Goal: Task Accomplishment & Management: Manage account settings

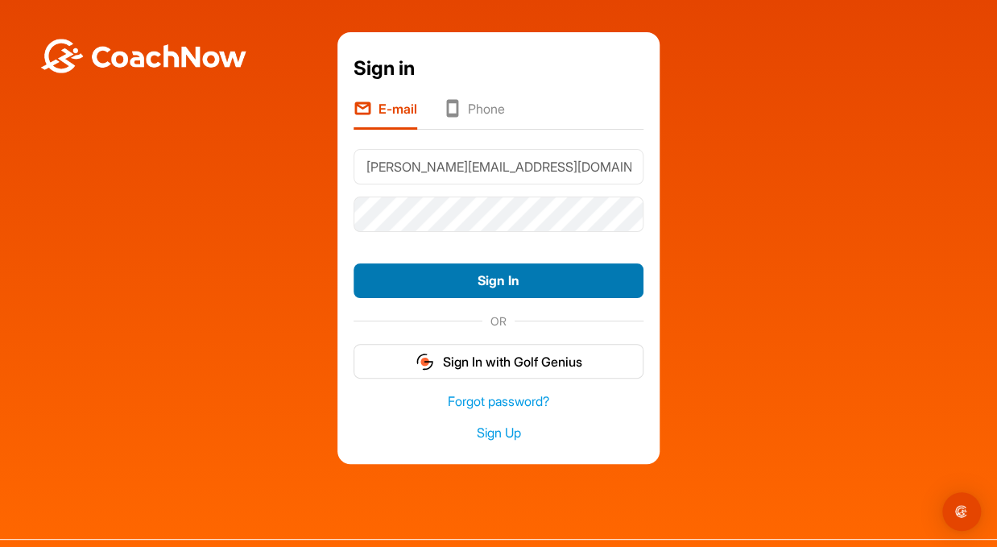
click at [492, 283] on button "Sign In" at bounding box center [498, 280] width 290 height 35
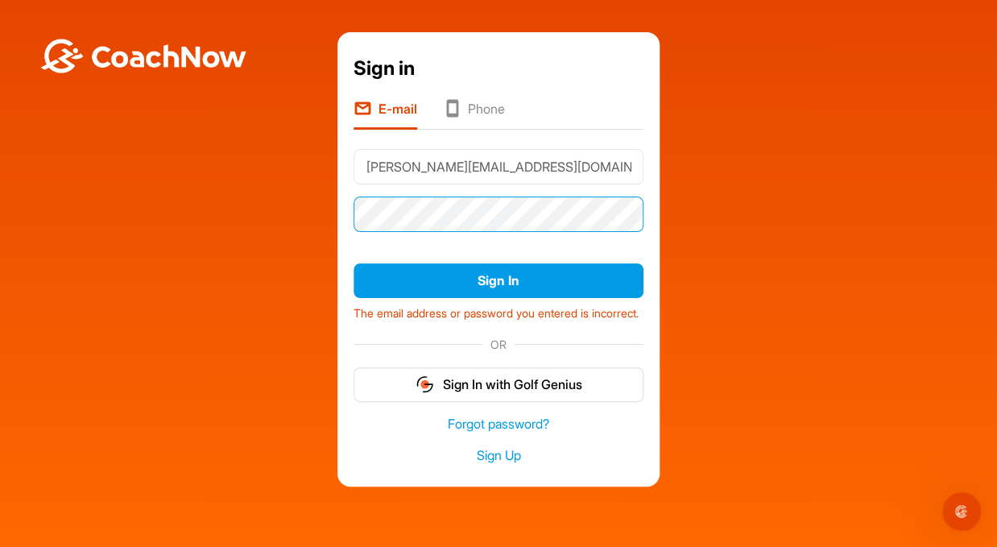
click at [353, 263] on button "Sign In" at bounding box center [498, 280] width 290 height 35
click at [506, 433] on link "Forgot password?" at bounding box center [498, 424] width 290 height 19
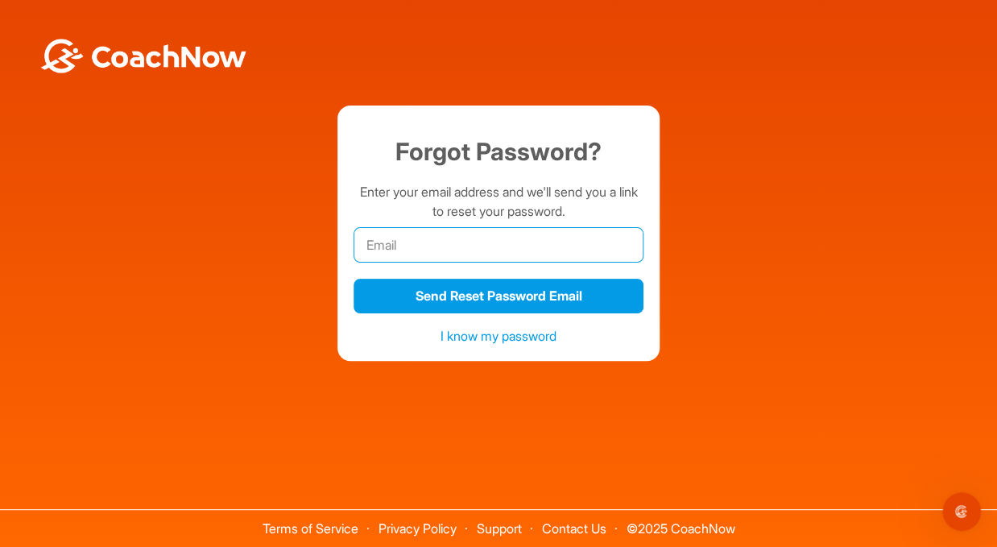
click at [512, 256] on input "email" at bounding box center [498, 244] width 290 height 35
type input "t"
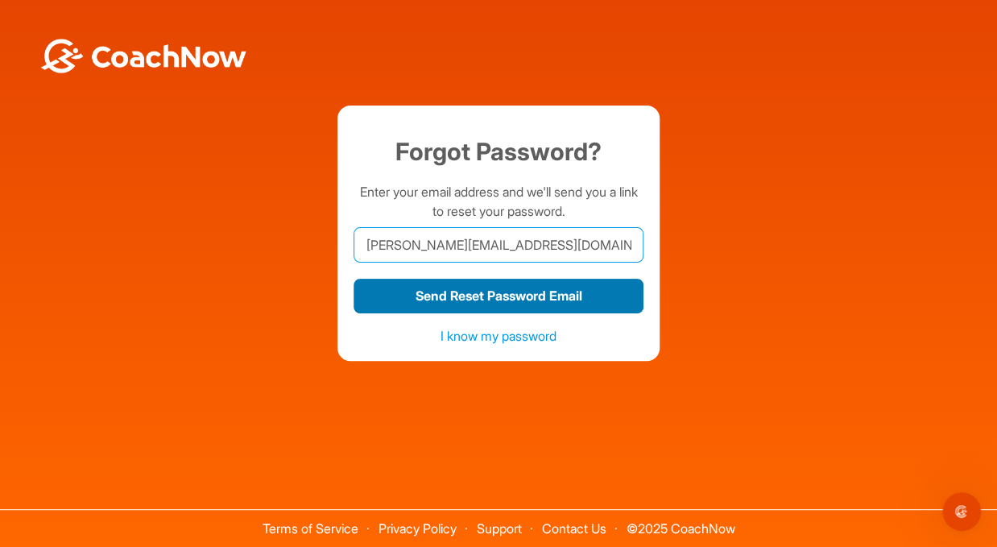
type input "[PERSON_NAME][EMAIL_ADDRESS][DOMAIN_NAME]"
click at [515, 292] on button "Send Reset Password Email" at bounding box center [498, 296] width 290 height 35
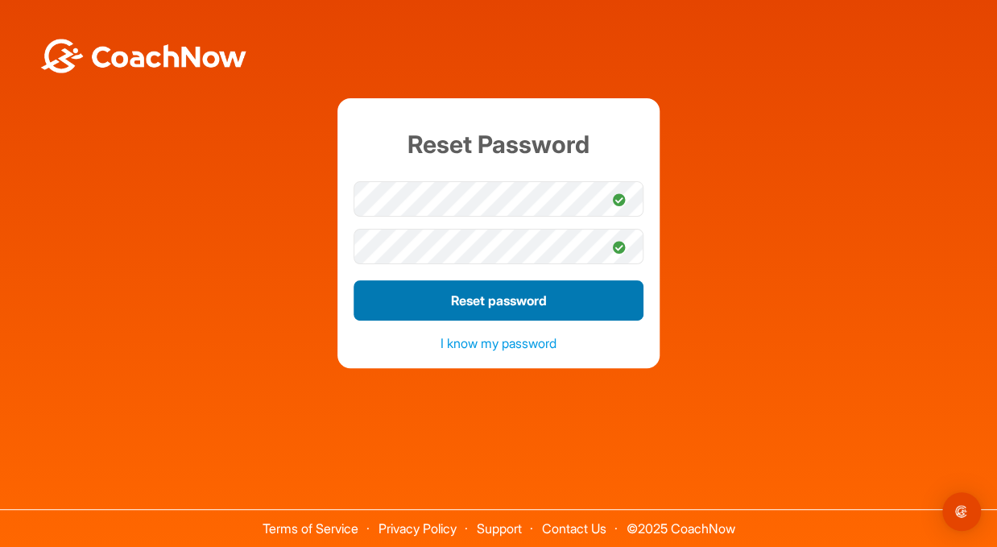
click at [523, 300] on button "Reset password" at bounding box center [498, 300] width 290 height 40
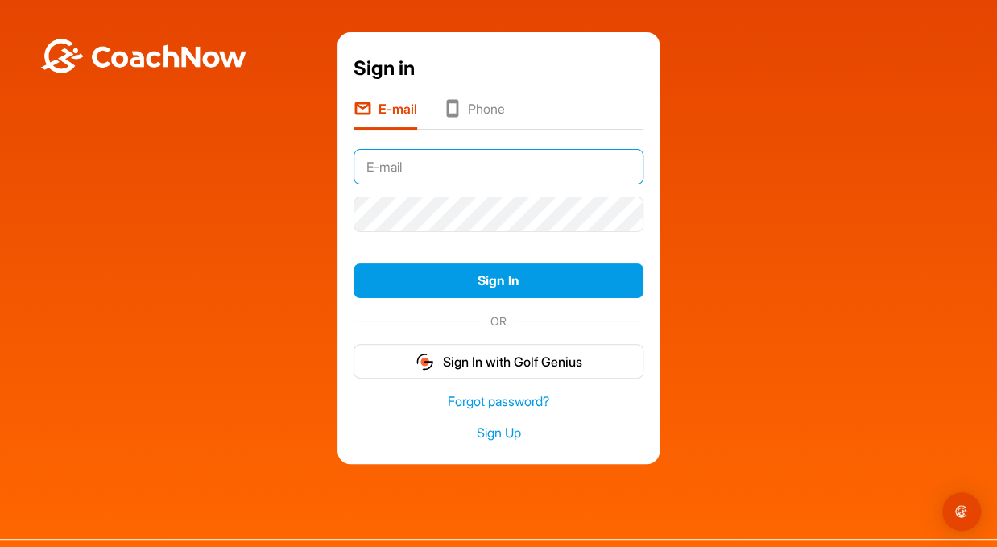
type input "[PERSON_NAME][EMAIL_ADDRESS][DOMAIN_NAME]"
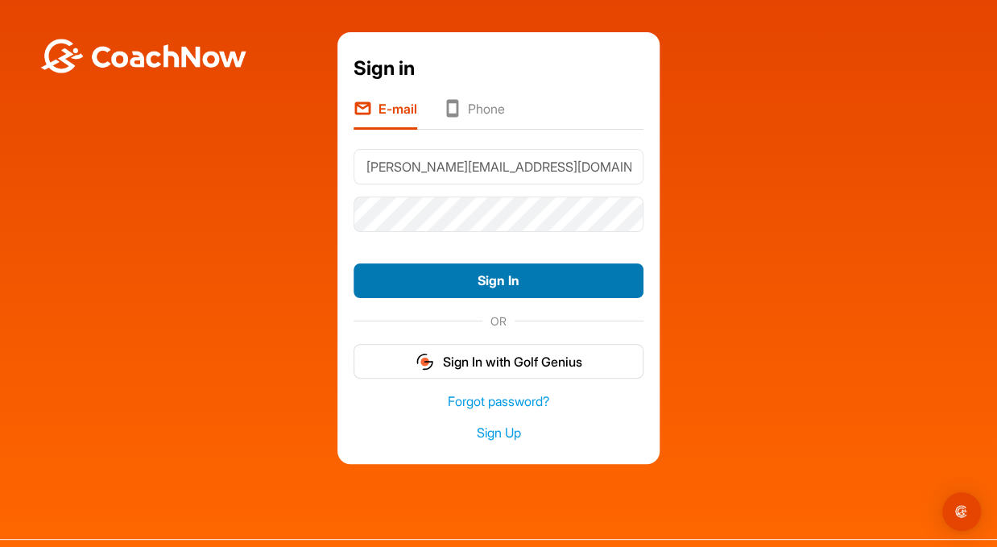
click at [567, 283] on button "Sign In" at bounding box center [498, 280] width 290 height 35
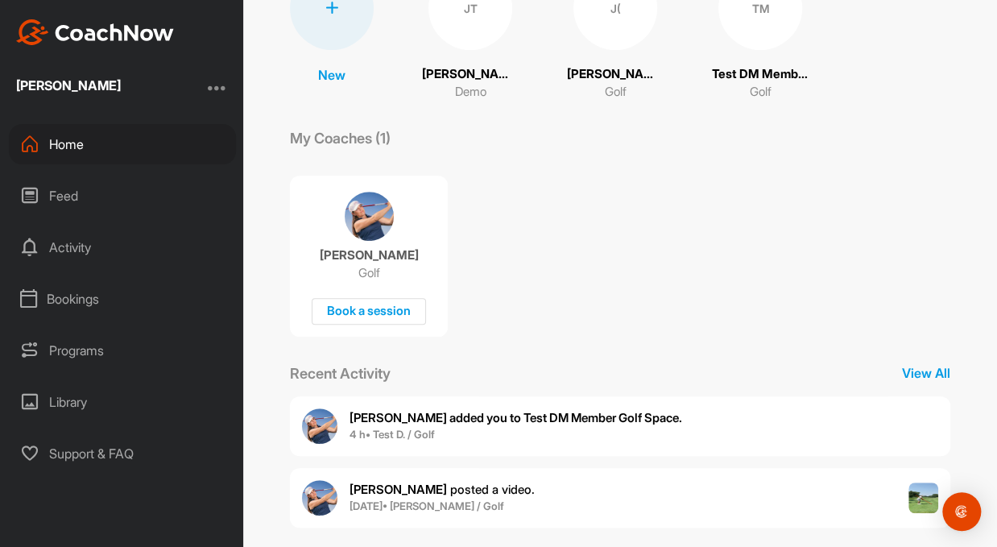
scroll to position [178, 0]
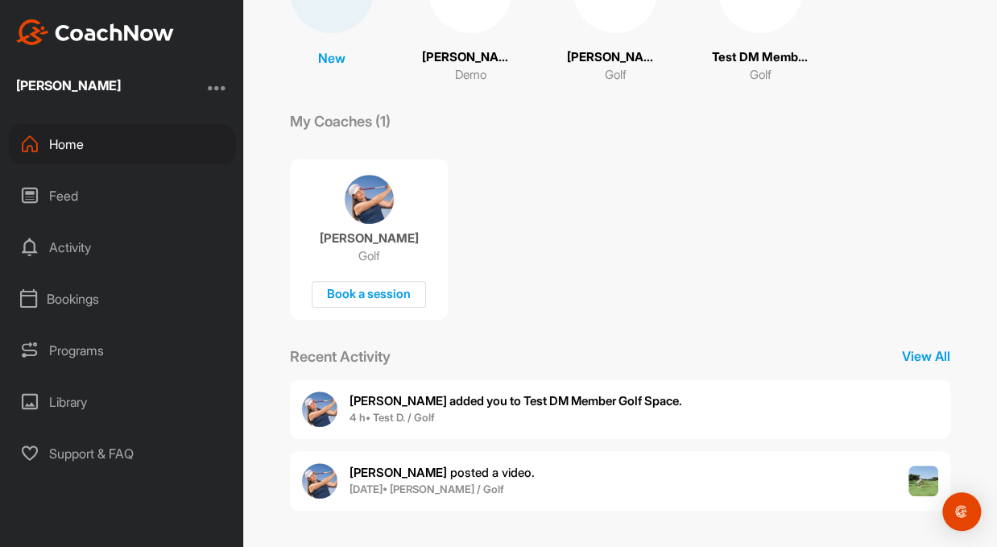
click at [570, 403] on b "[PERSON_NAME] added you to Test DM Member Golf Space." at bounding box center [515, 400] width 332 height 15
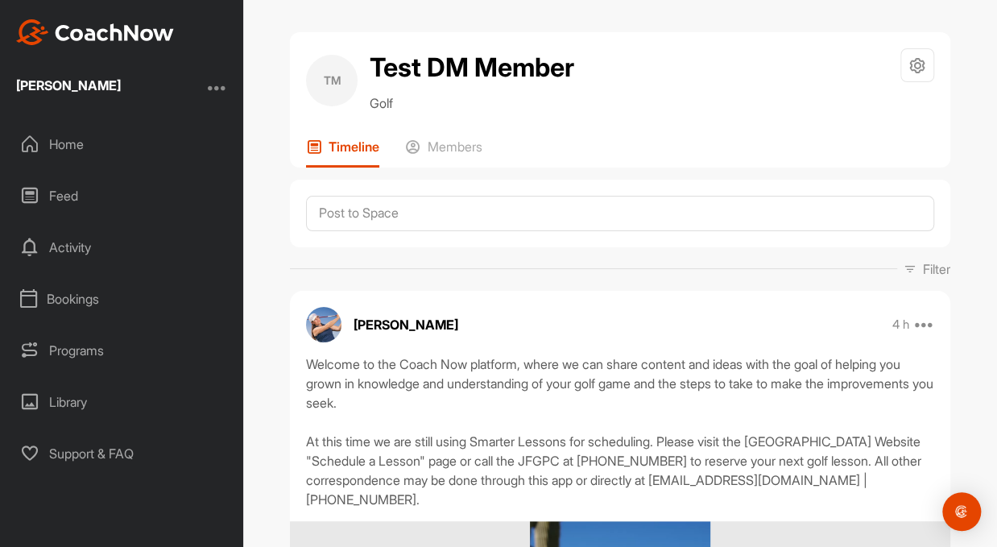
drag, startPoint x: 295, startPoint y: 0, endPoint x: 79, endPoint y: 143, distance: 259.0
click at [79, 143] on div "Home" at bounding box center [122, 144] width 227 height 40
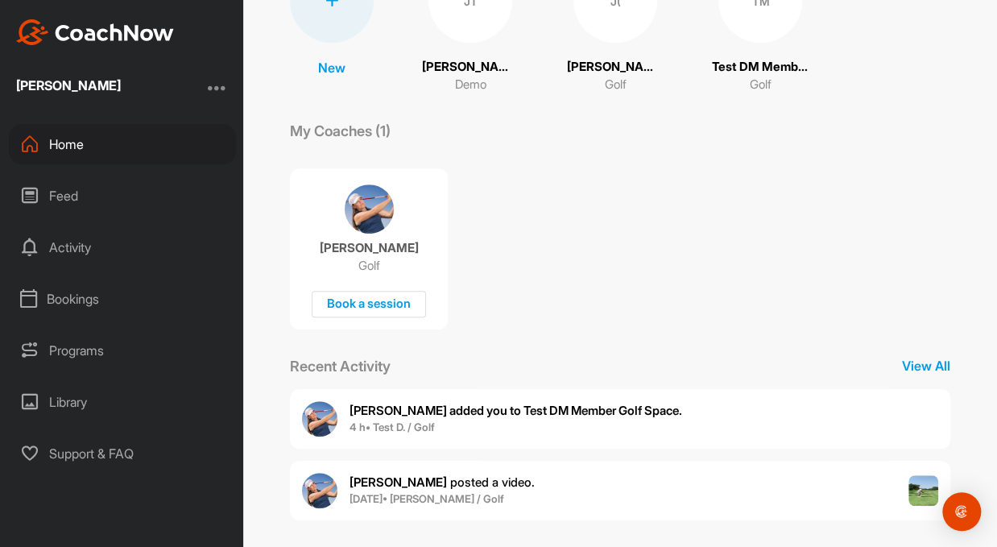
scroll to position [178, 0]
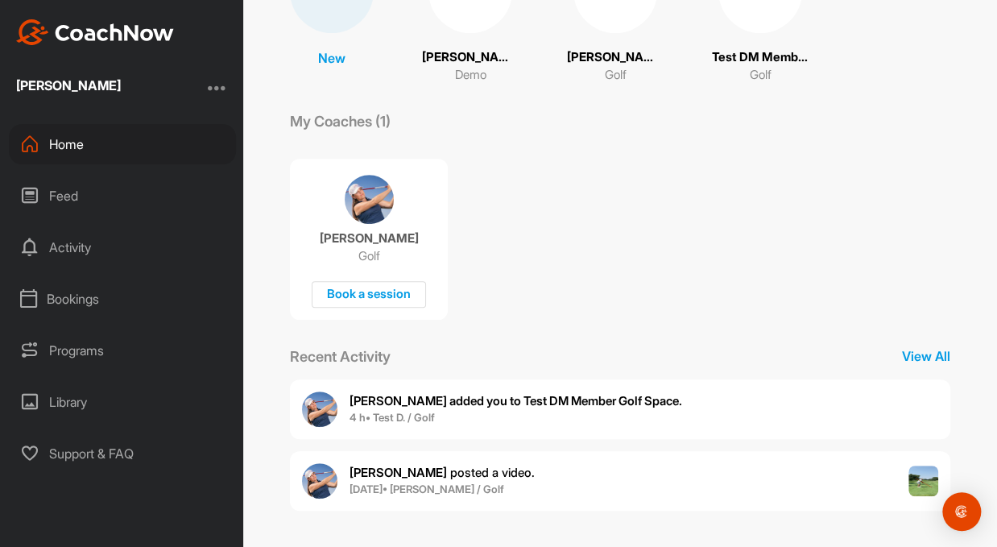
click at [432, 468] on span "[PERSON_NAME] posted a video ." at bounding box center [441, 472] width 185 height 15
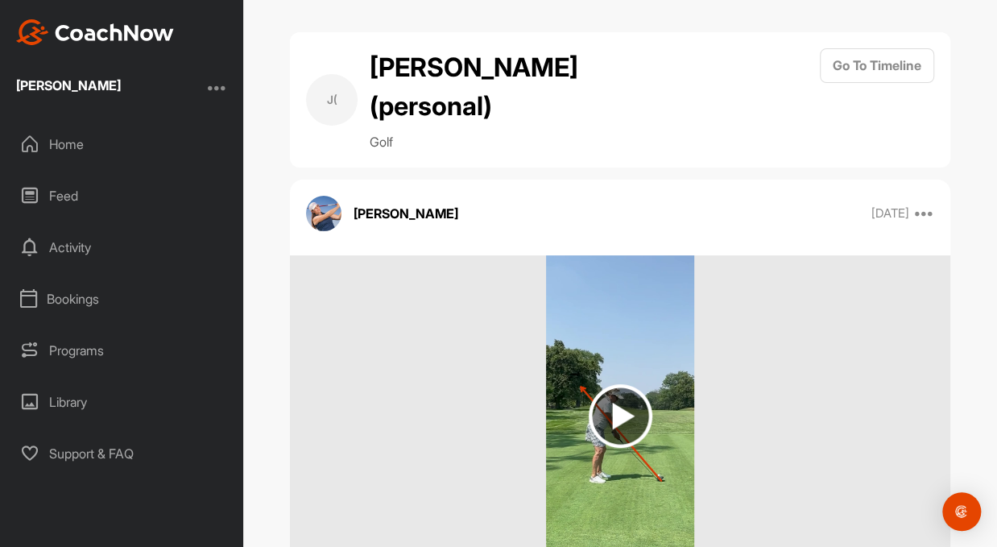
click at [72, 142] on div "Home" at bounding box center [122, 144] width 227 height 40
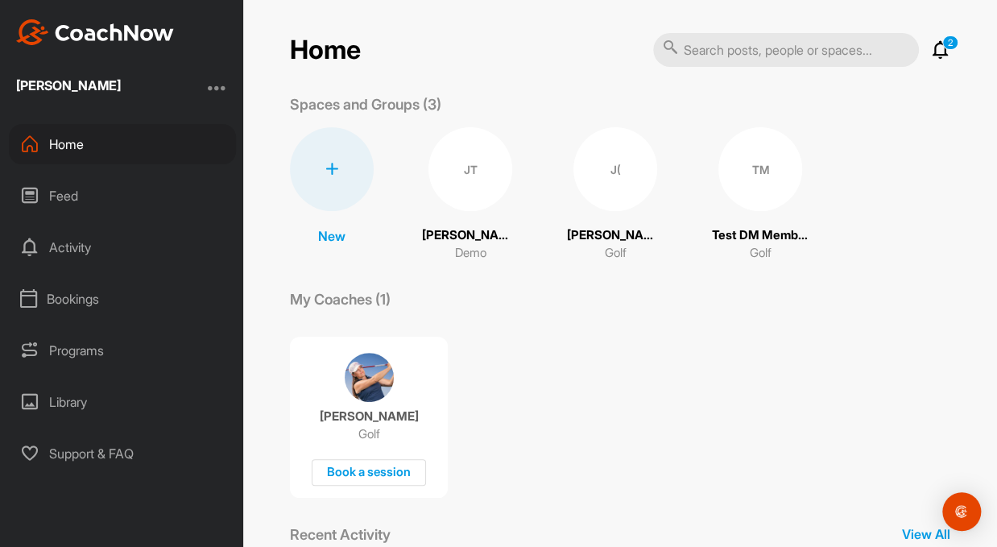
click at [741, 176] on div "TM" at bounding box center [760, 169] width 84 height 84
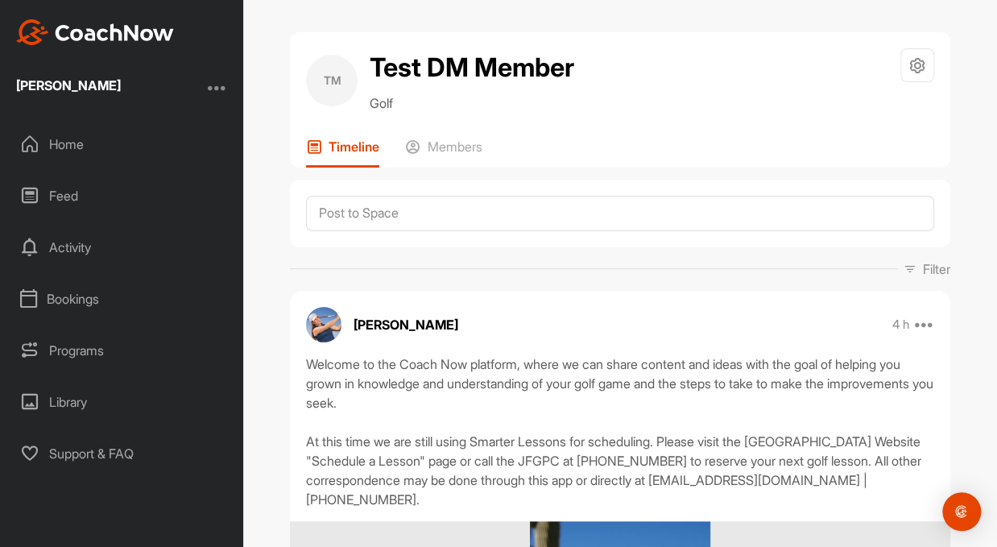
click at [65, 141] on div "Home" at bounding box center [122, 144] width 227 height 40
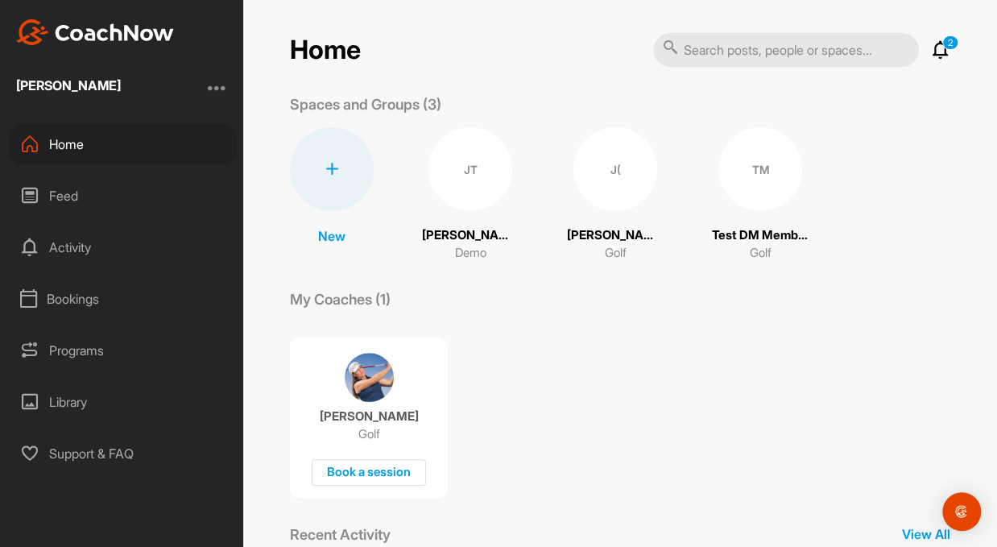
click at [624, 193] on div "J(" at bounding box center [615, 169] width 84 height 84
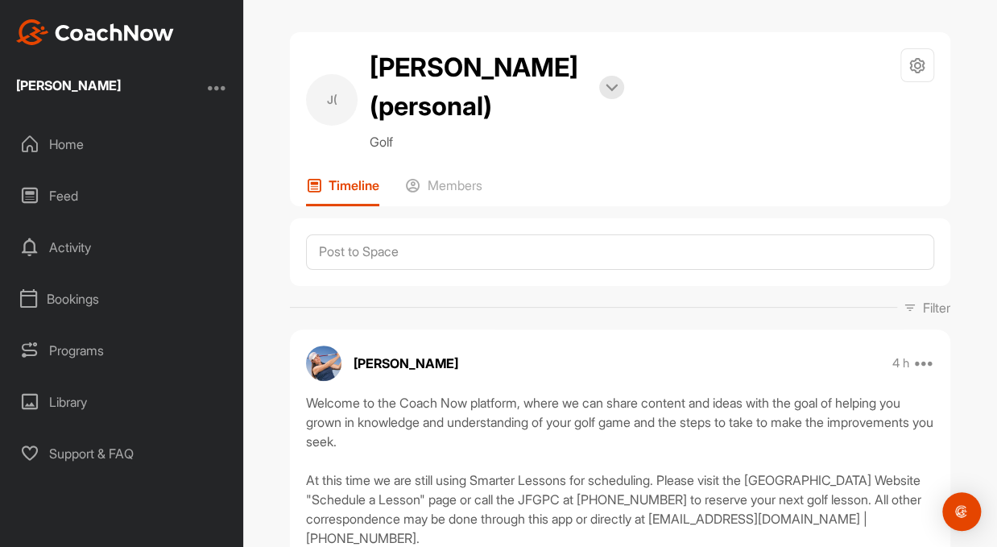
click at [68, 143] on div "Home" at bounding box center [122, 144] width 227 height 40
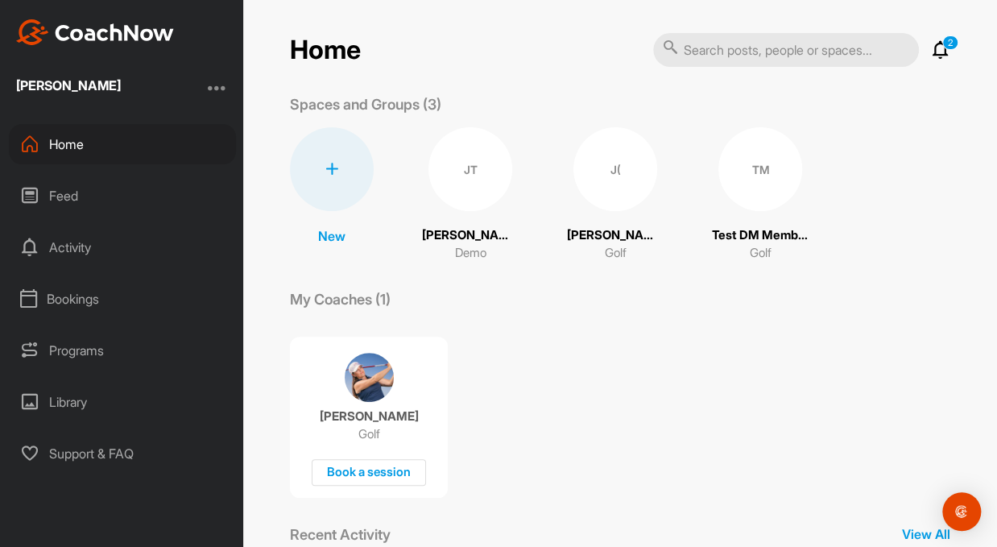
click at [485, 165] on div "JT" at bounding box center [470, 169] width 84 height 84
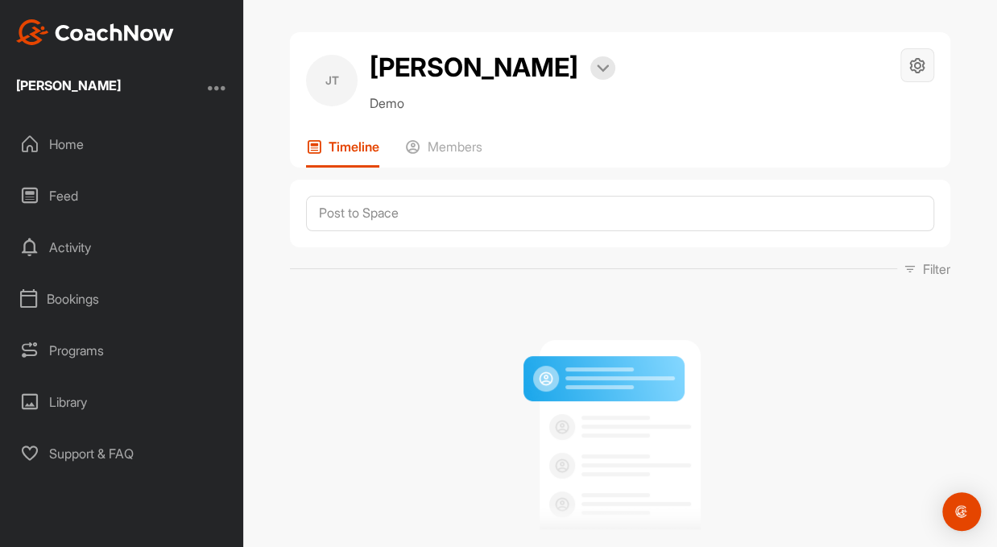
click at [909, 64] on icon at bounding box center [917, 65] width 19 height 19
click at [878, 112] on li "Space Settings" at bounding box center [868, 111] width 131 height 52
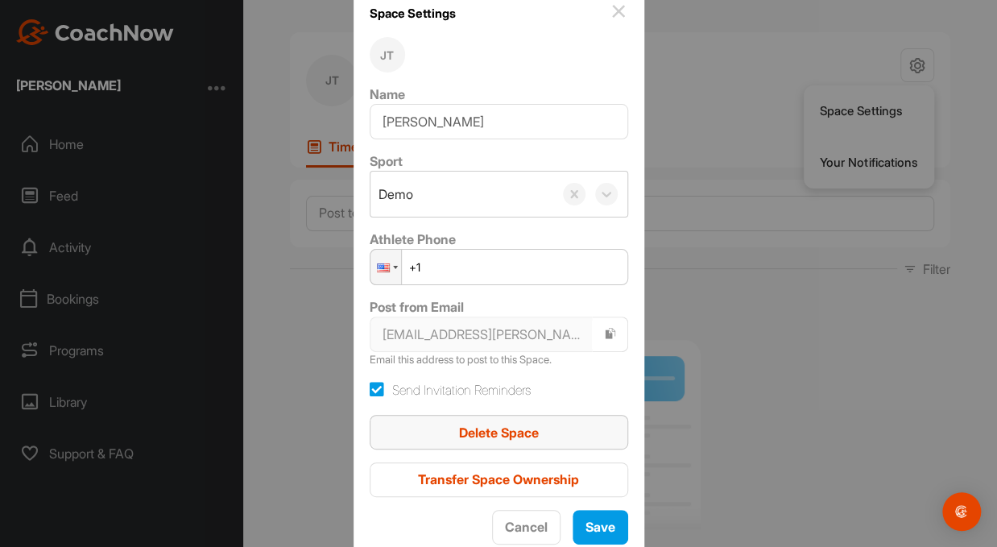
click at [500, 434] on span "Delete Space" at bounding box center [499, 432] width 80 height 16
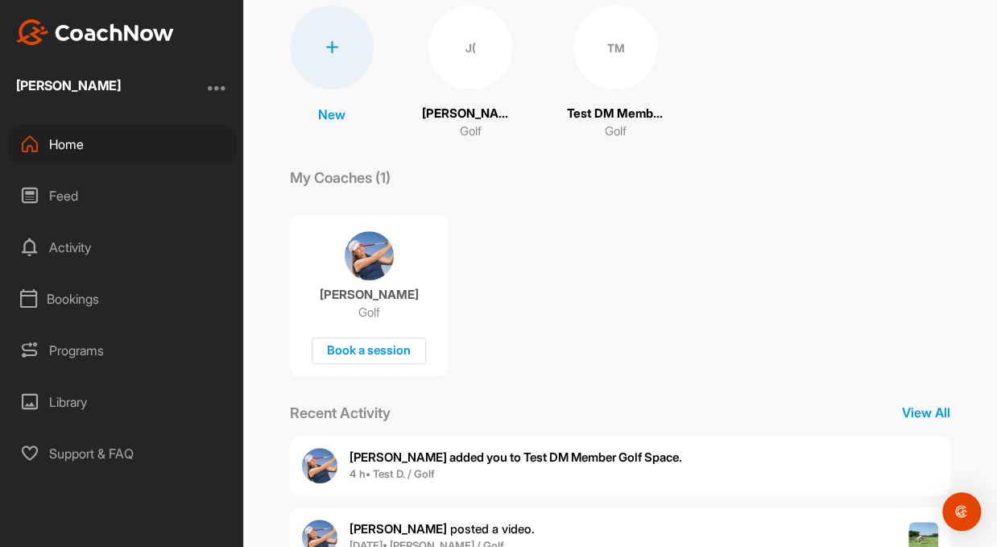
scroll to position [138, 0]
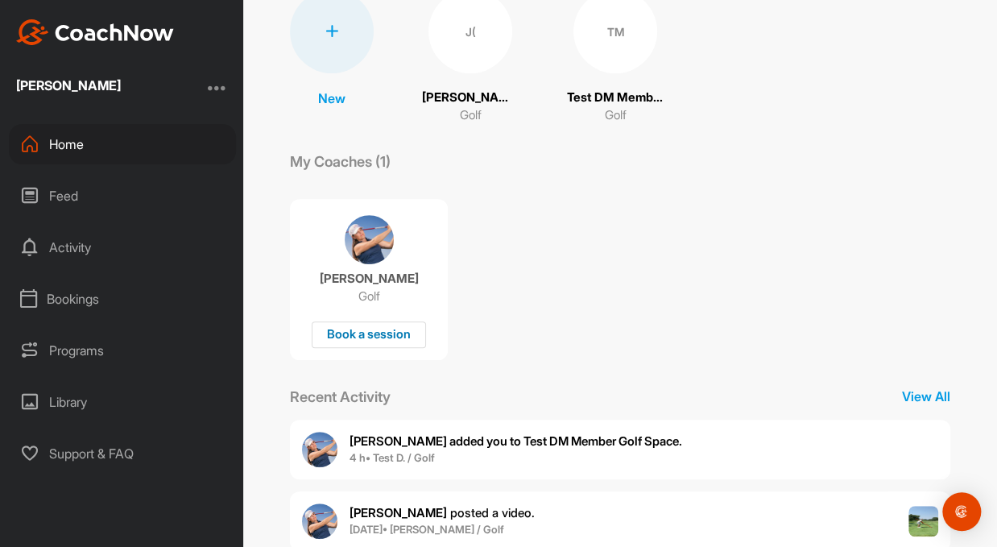
click at [364, 334] on div "Book a session" at bounding box center [369, 334] width 114 height 27
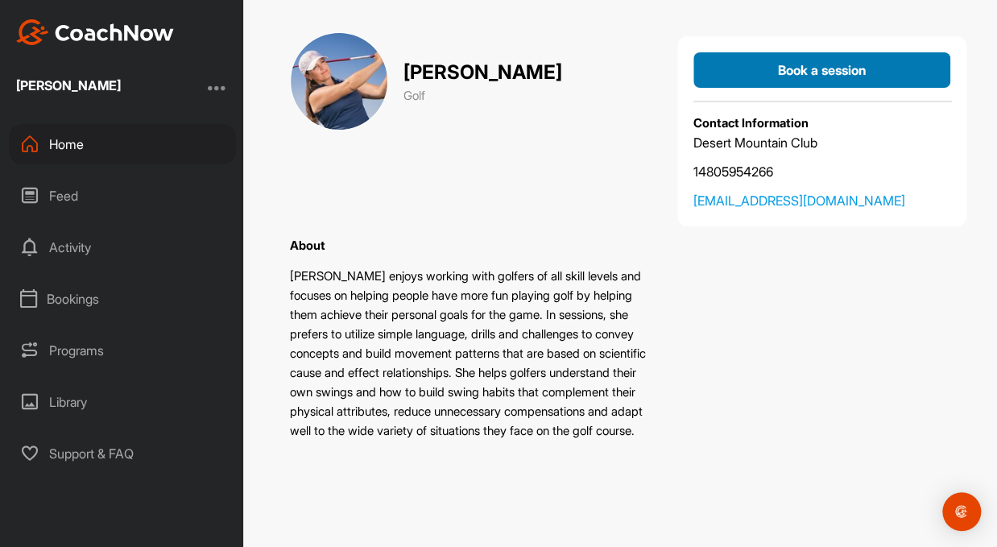
click at [844, 66] on span "Book a session" at bounding box center [822, 70] width 89 height 16
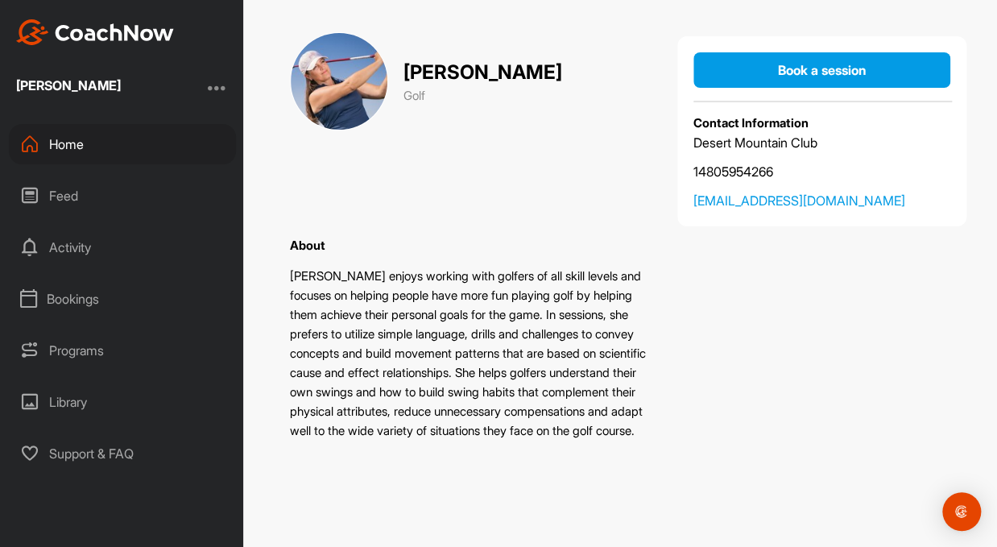
click at [71, 203] on div "Feed" at bounding box center [122, 196] width 227 height 40
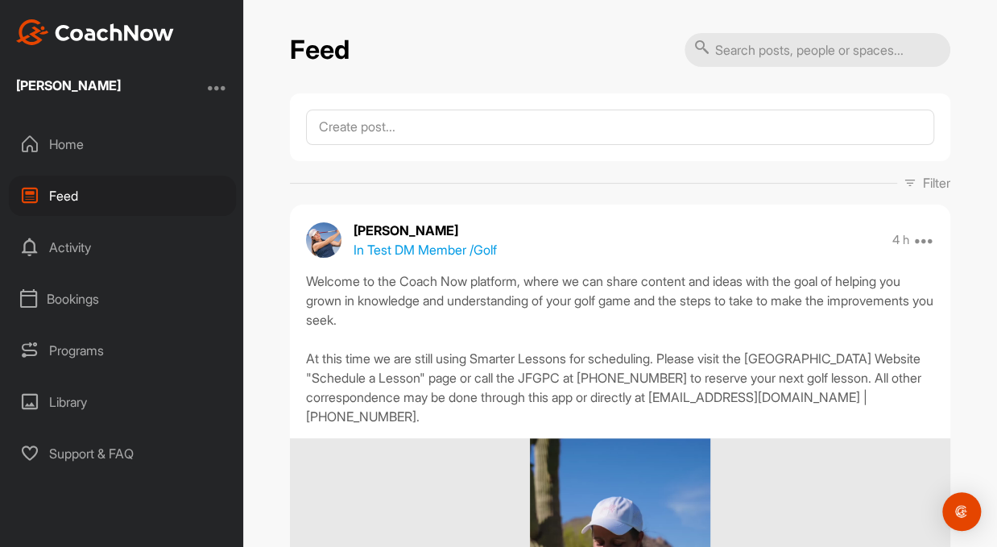
click at [68, 248] on div "Activity" at bounding box center [122, 247] width 227 height 40
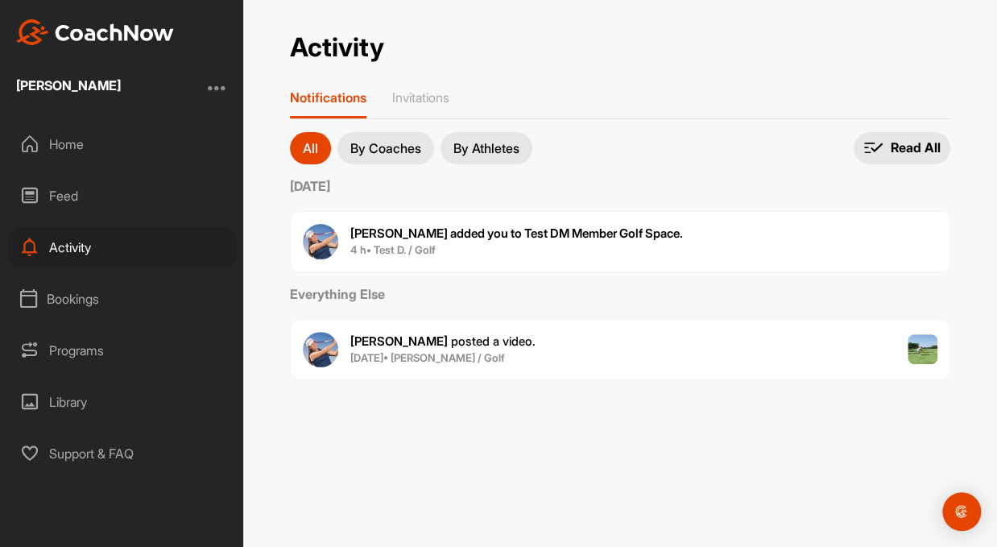
click at [69, 306] on div "Bookings" at bounding box center [122, 299] width 227 height 40
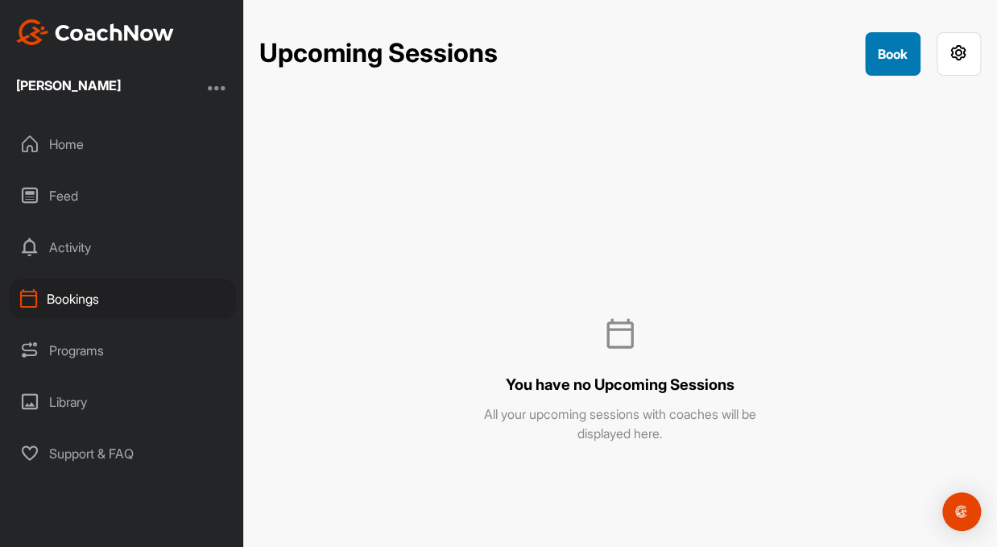
click at [903, 47] on button "Book" at bounding box center [893, 53] width 56 height 43
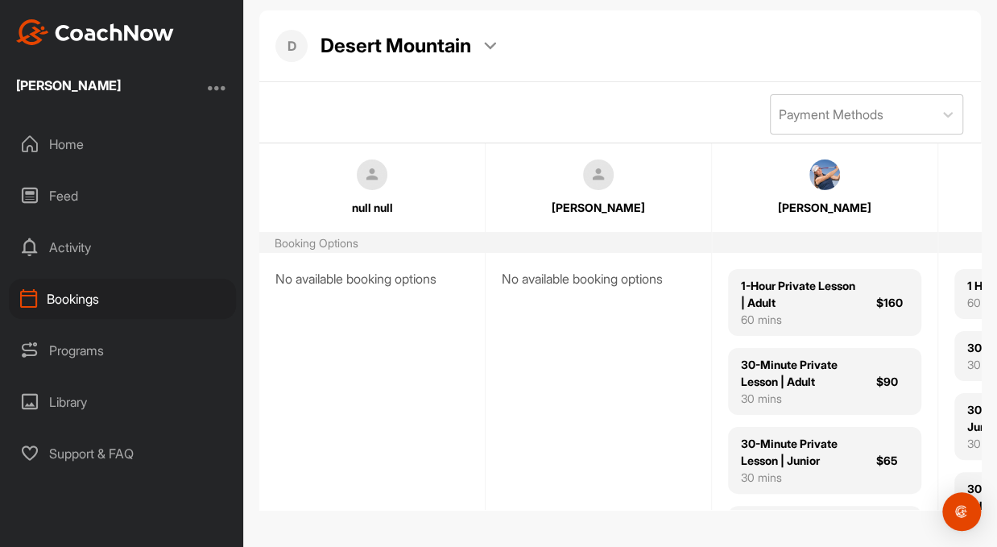
scroll to position [92, 0]
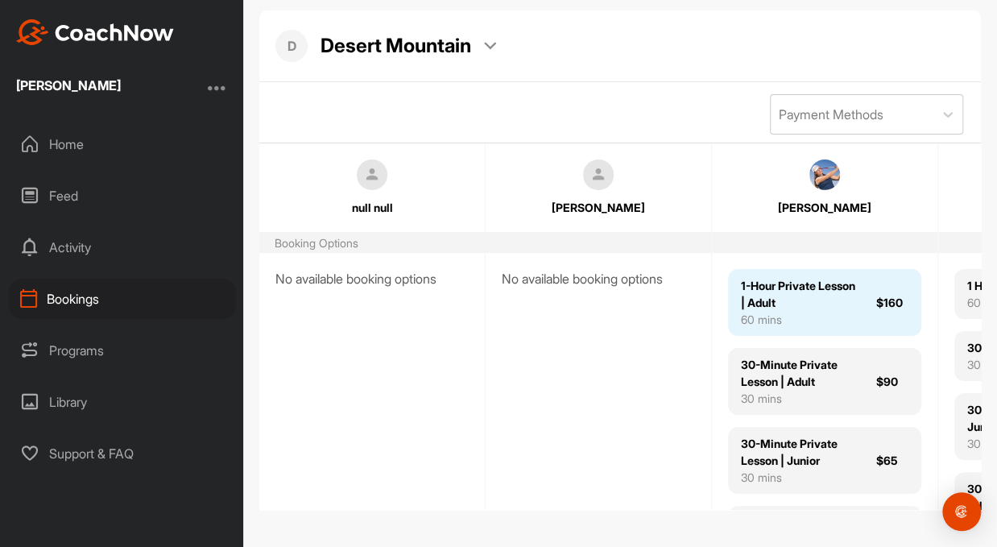
click at [828, 296] on div "1-Hour Private Lesson | Adult" at bounding box center [799, 294] width 116 height 34
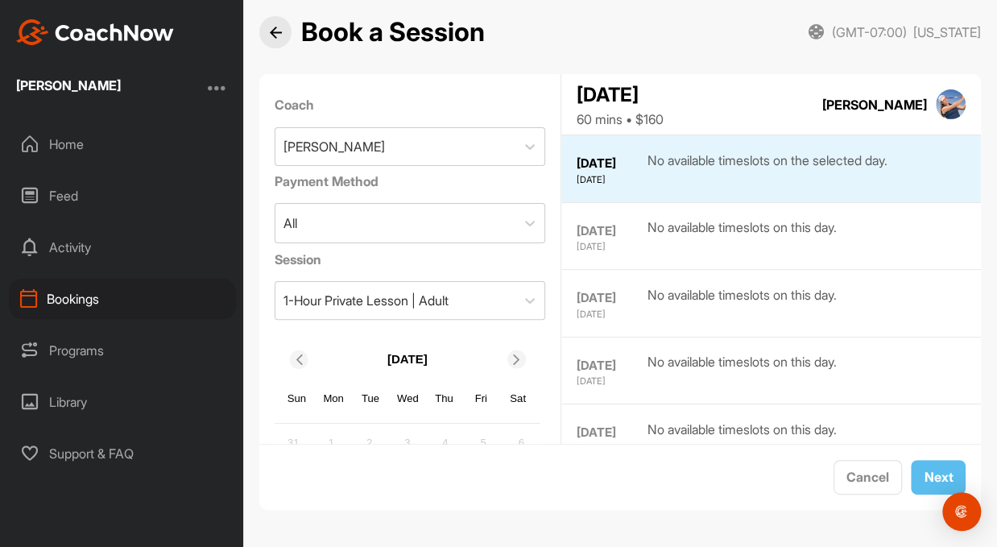
click at [84, 350] on div "Programs" at bounding box center [122, 350] width 227 height 40
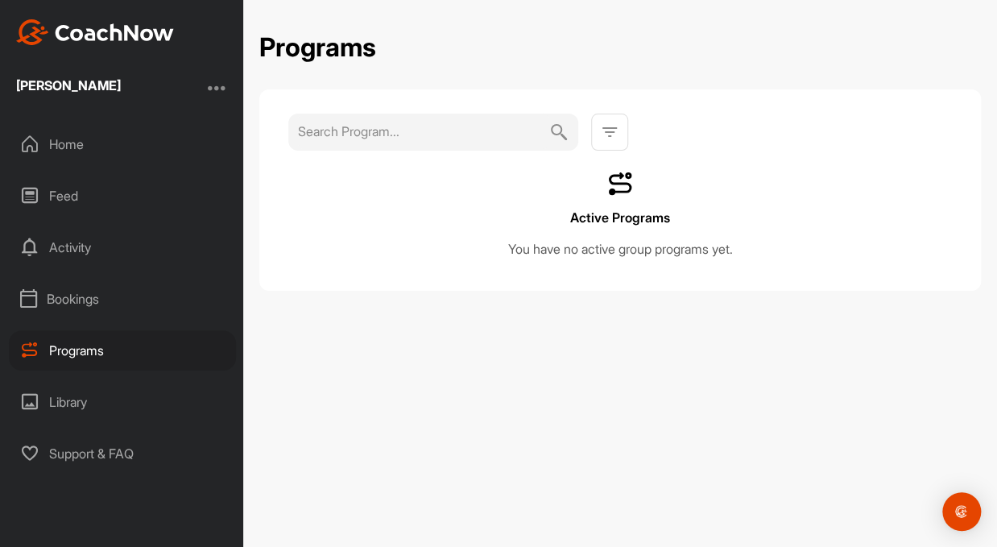
click at [79, 399] on div "Library" at bounding box center [122, 402] width 227 height 40
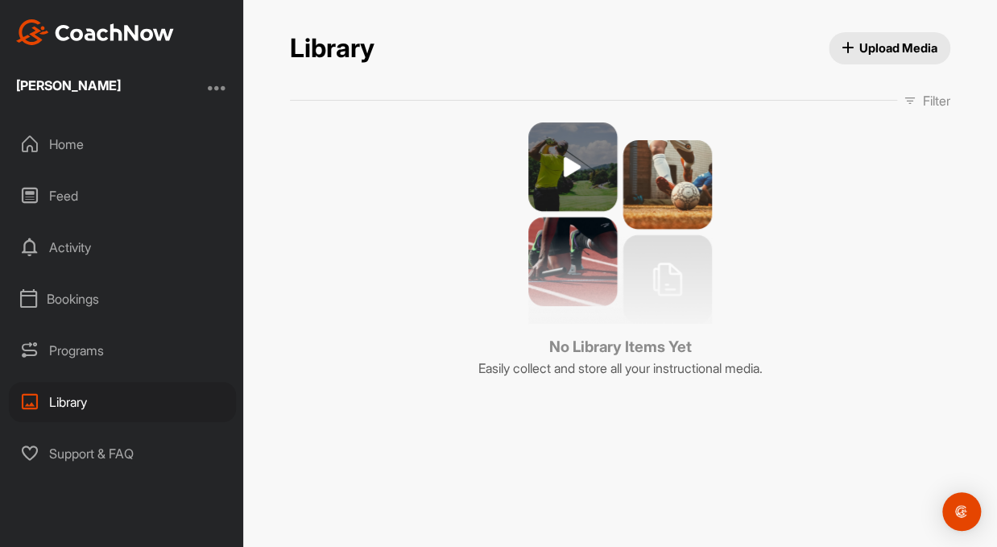
click at [126, 454] on div "Support & FAQ" at bounding box center [122, 453] width 227 height 40
click at [216, 89] on div at bounding box center [217, 87] width 19 height 19
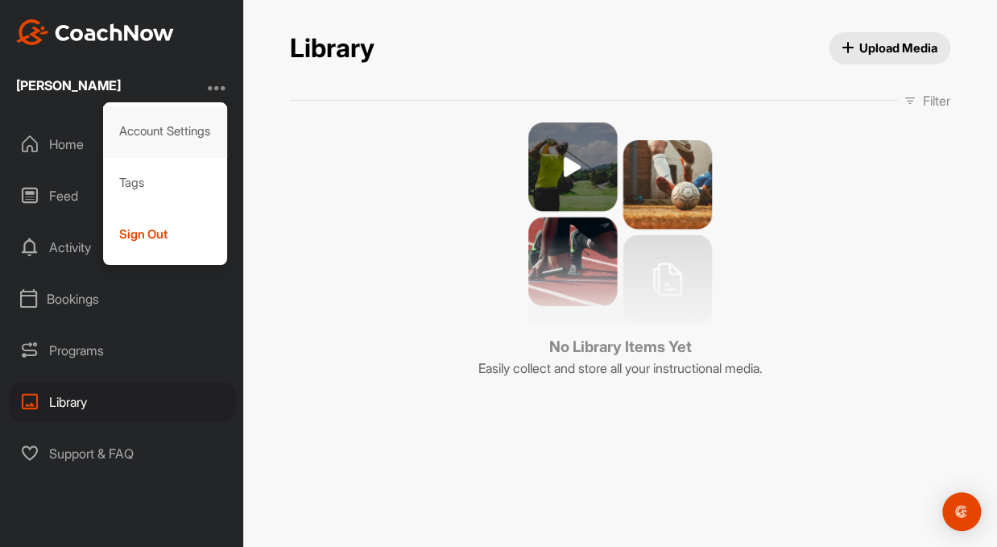
click at [200, 141] on div "Account Settings" at bounding box center [165, 132] width 125 height 52
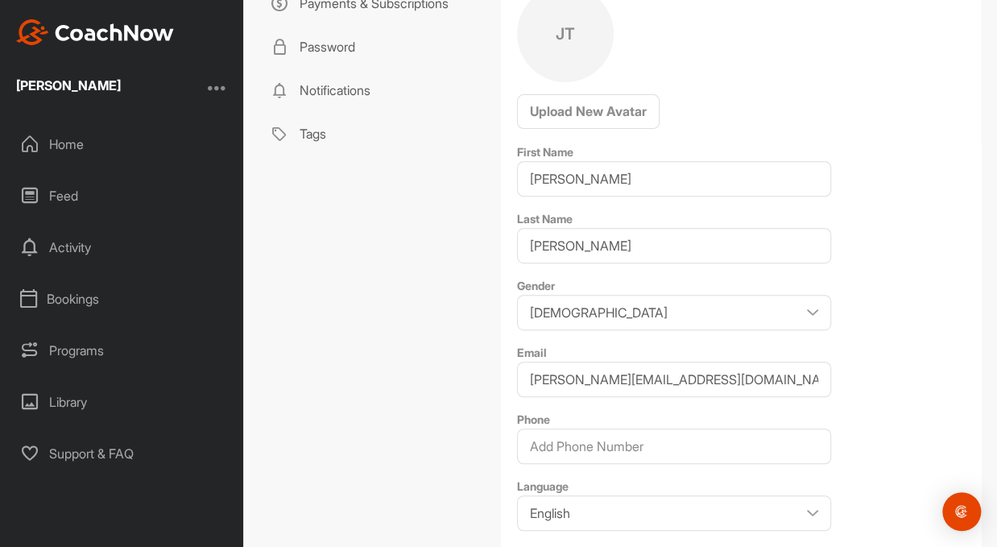
scroll to position [183, 0]
click at [805, 311] on select "Male Female" at bounding box center [674, 310] width 314 height 35
select select "Female"
click at [517, 293] on select "Male Female" at bounding box center [674, 310] width 314 height 35
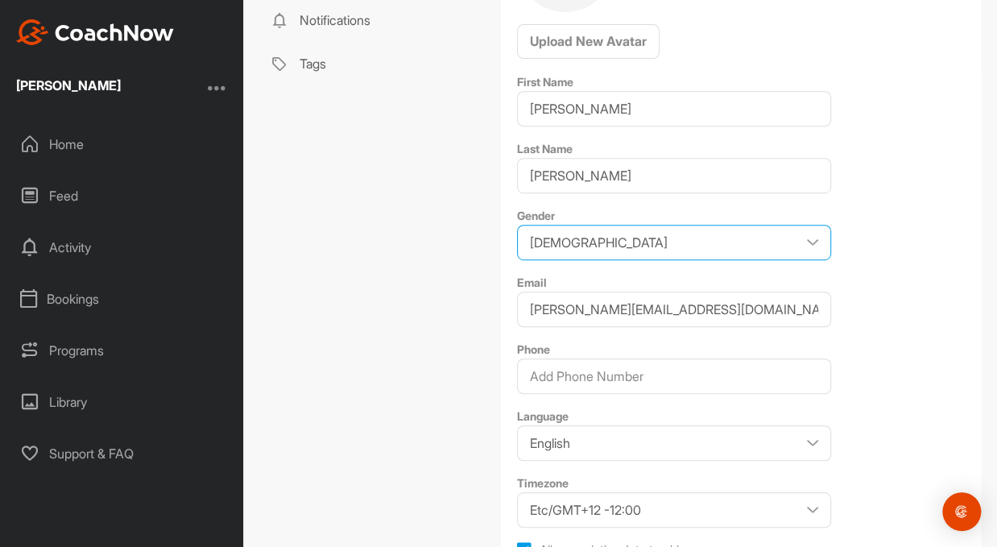
scroll to position [258, 0]
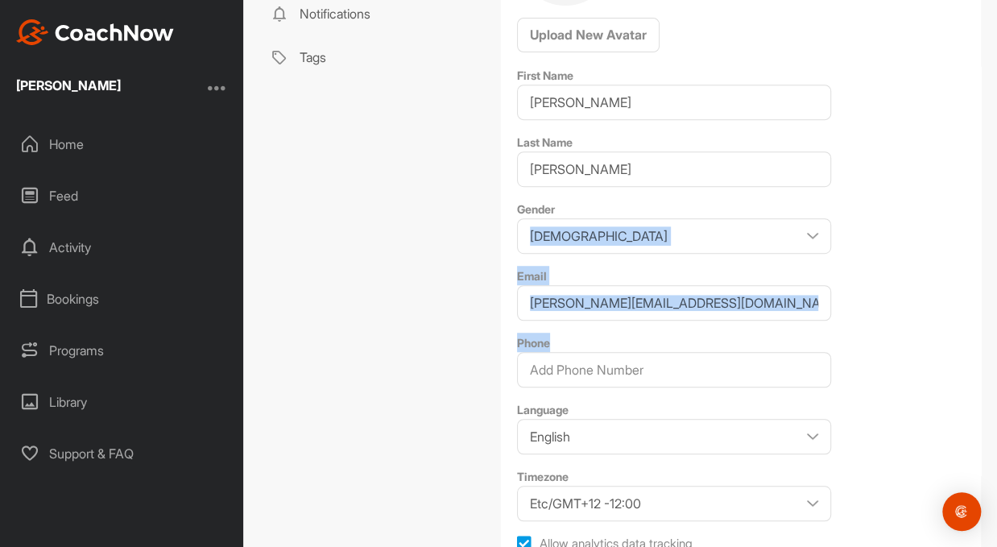
drag, startPoint x: 853, startPoint y: 362, endPoint x: 877, endPoint y: 242, distance: 123.0
click at [877, 242] on div "Profile JT Upload New Avatar First Name Jennifer Last Name Tucker Gender Male F…" at bounding box center [741, 240] width 480 height 756
click at [862, 355] on div "Profile JT Upload New Avatar First Name Jennifer Last Name Tucker Gender Male F…" at bounding box center [741, 240] width 480 height 756
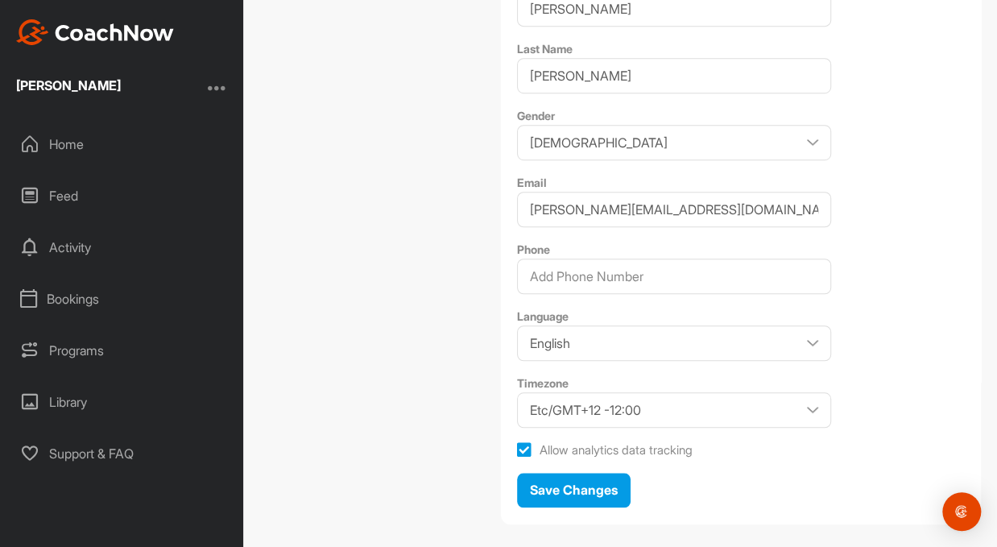
scroll to position [362, 0]
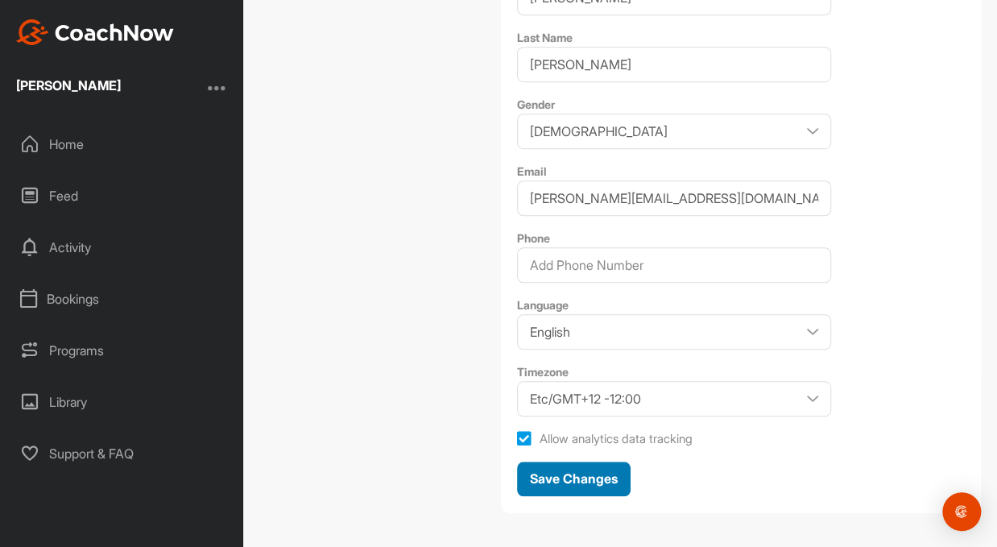
click at [604, 478] on span "Save Changes" at bounding box center [574, 478] width 88 height 16
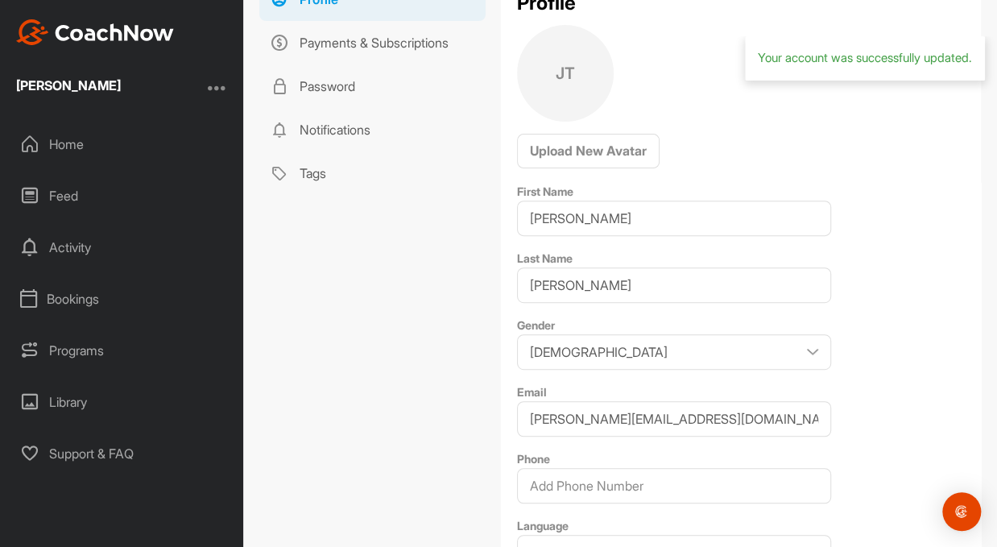
scroll to position [81, 0]
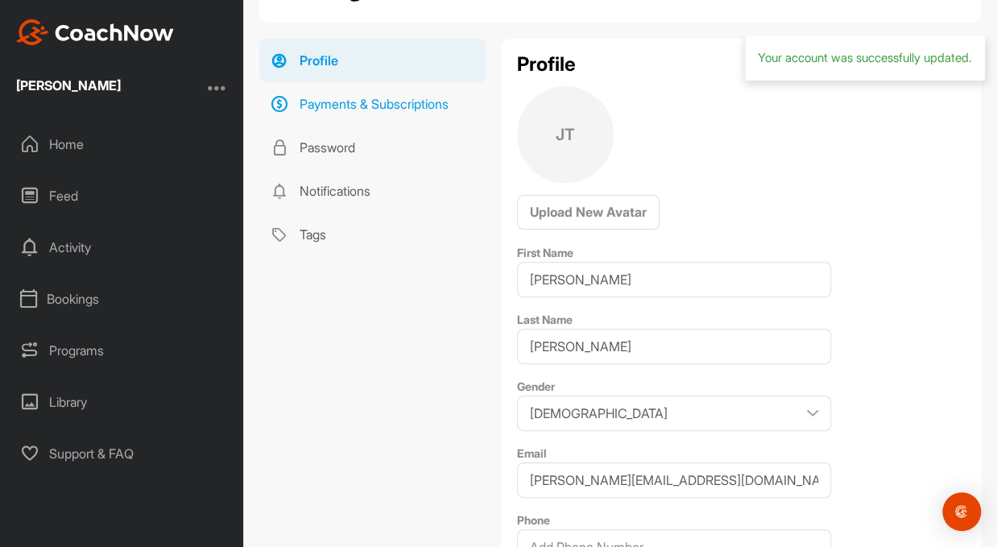
click at [398, 102] on link "Payments & Subscriptions" at bounding box center [372, 103] width 226 height 43
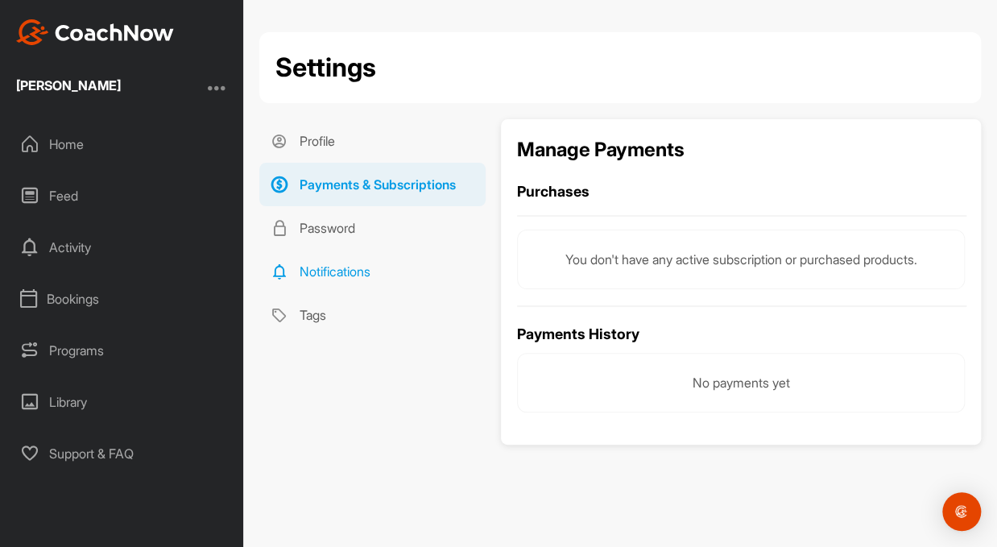
click at [348, 275] on link "Notifications" at bounding box center [372, 271] width 226 height 43
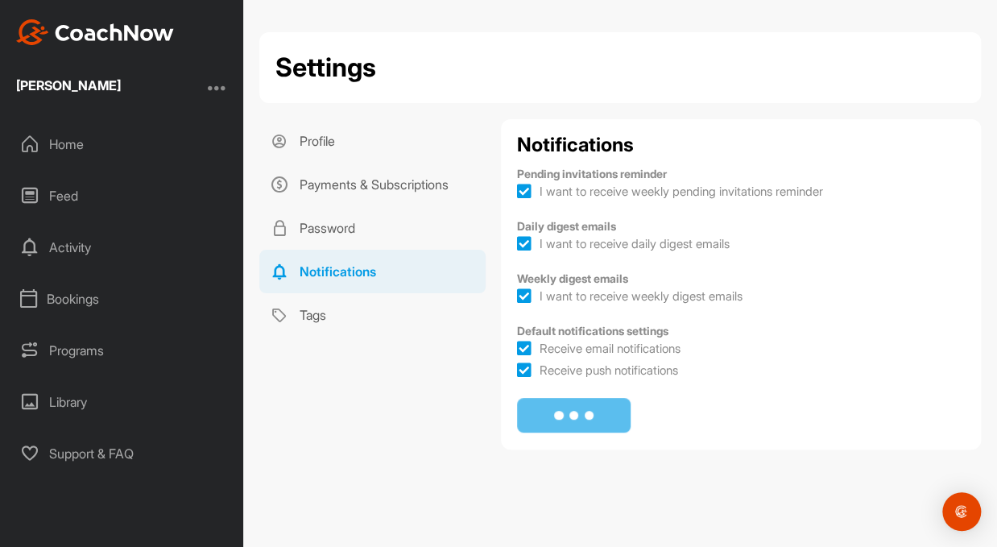
checkbox input "true"
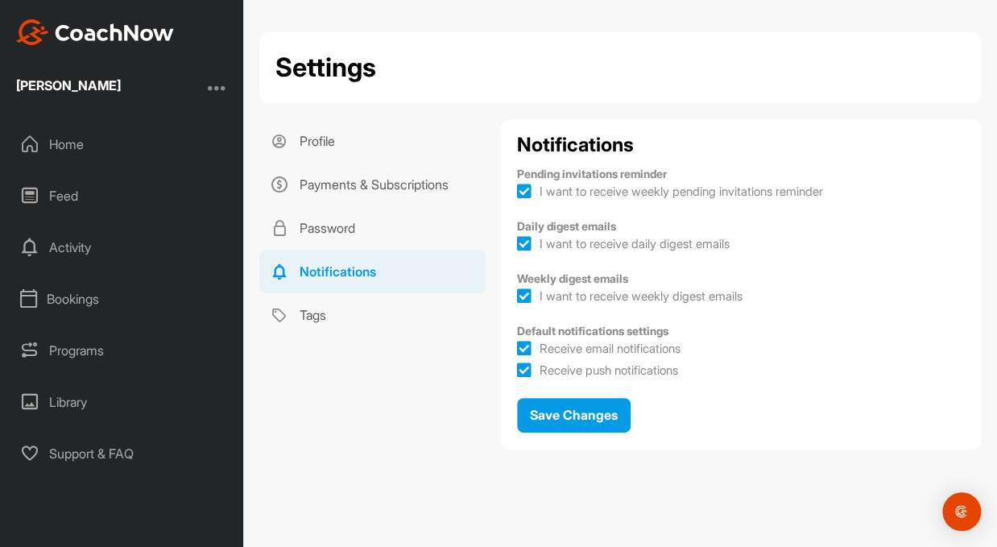
click at [525, 189] on icon at bounding box center [524, 192] width 14 height 16
click at [525, 189] on input "I want to receive weekly pending invitations reminder" at bounding box center [522, 186] width 10 height 10
checkbox input "false"
click at [522, 242] on icon at bounding box center [524, 244] width 14 height 16
click at [522, 242] on input "I want to receive daily digest emails" at bounding box center [522, 238] width 10 height 10
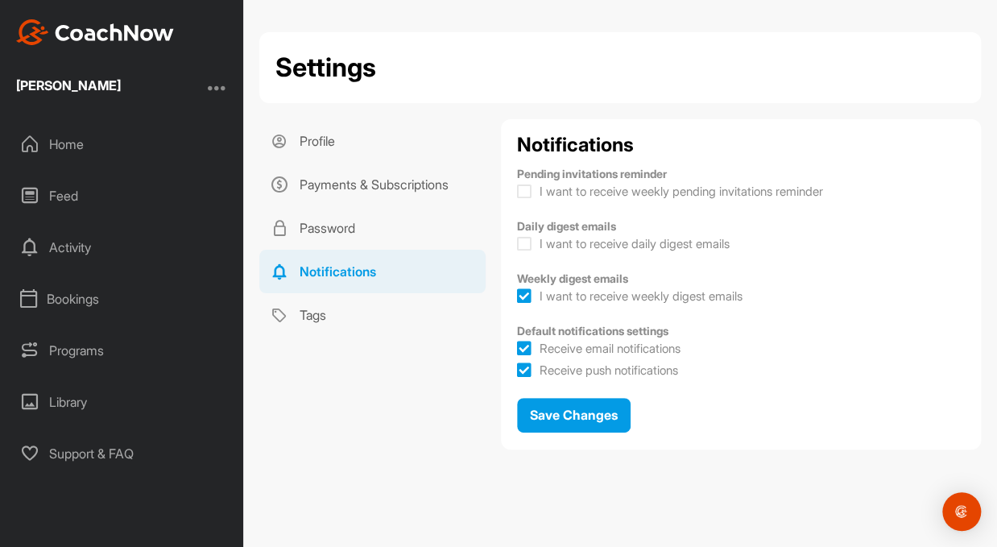
checkbox input "false"
click at [524, 369] on icon at bounding box center [524, 370] width 14 height 16
click at [524, 369] on input "Receive push notifications" at bounding box center [522, 365] width 10 height 10
checkbox input "false"
click at [561, 420] on span "Save Changes" at bounding box center [574, 415] width 88 height 16
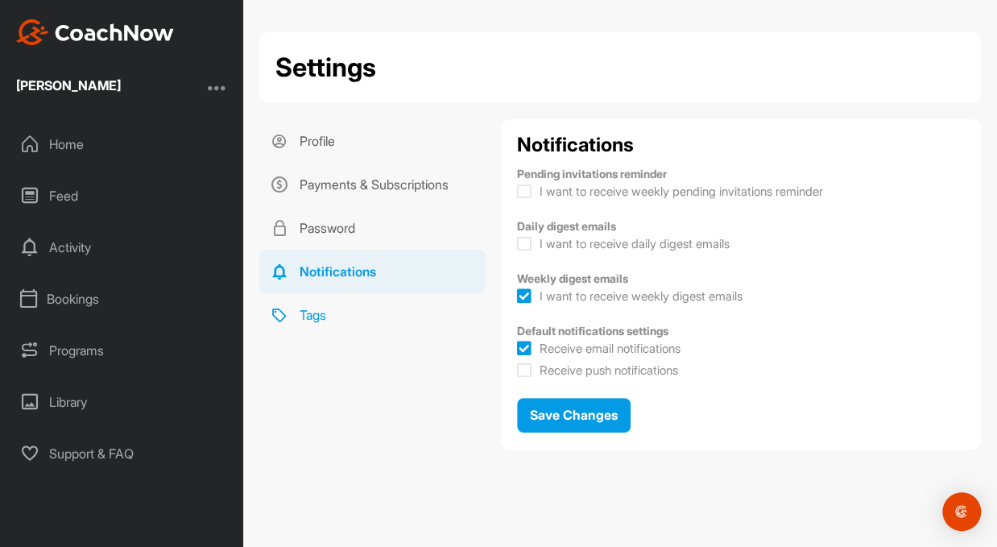
click at [329, 313] on link "Tags" at bounding box center [372, 314] width 226 height 43
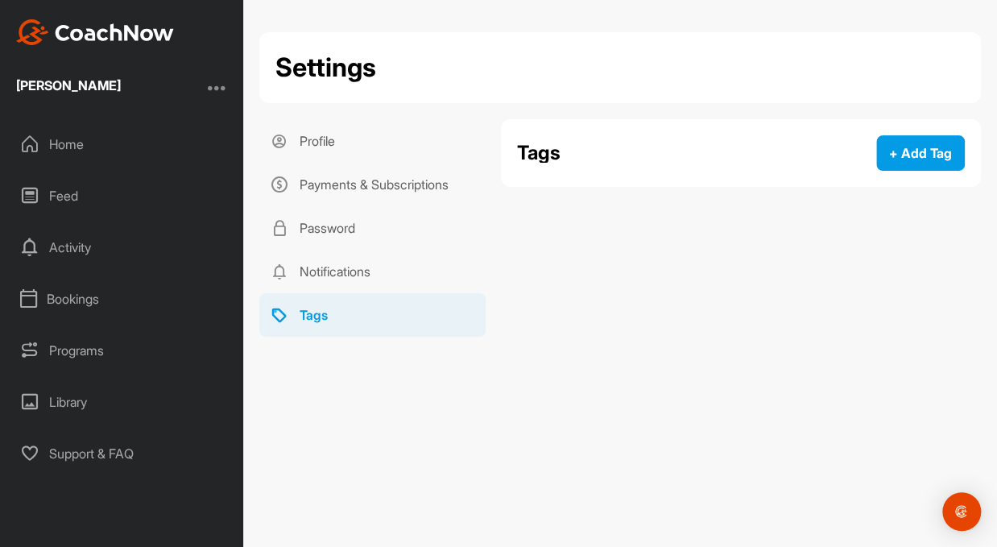
click at [222, 84] on div at bounding box center [217, 87] width 19 height 19
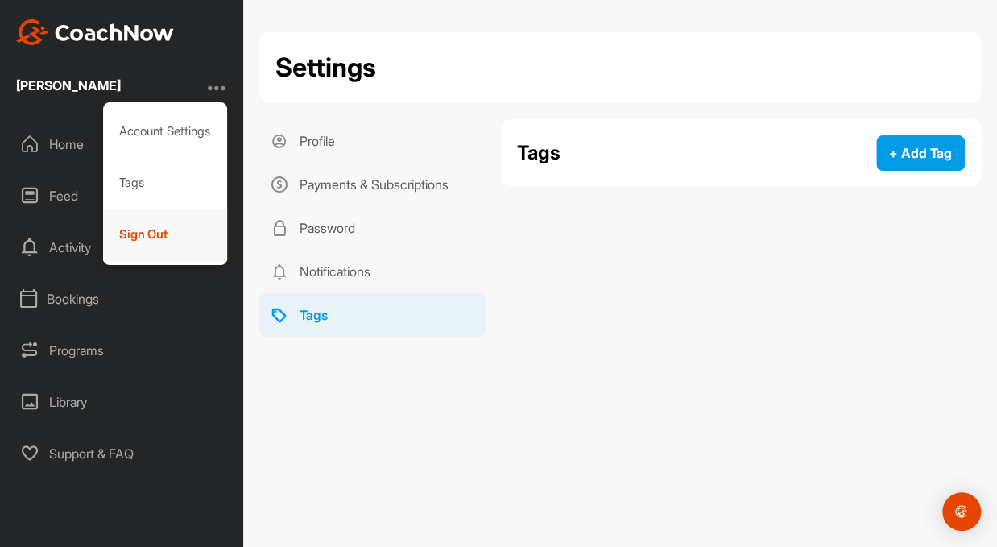
click at [184, 237] on div "Sign Out" at bounding box center [165, 235] width 125 height 52
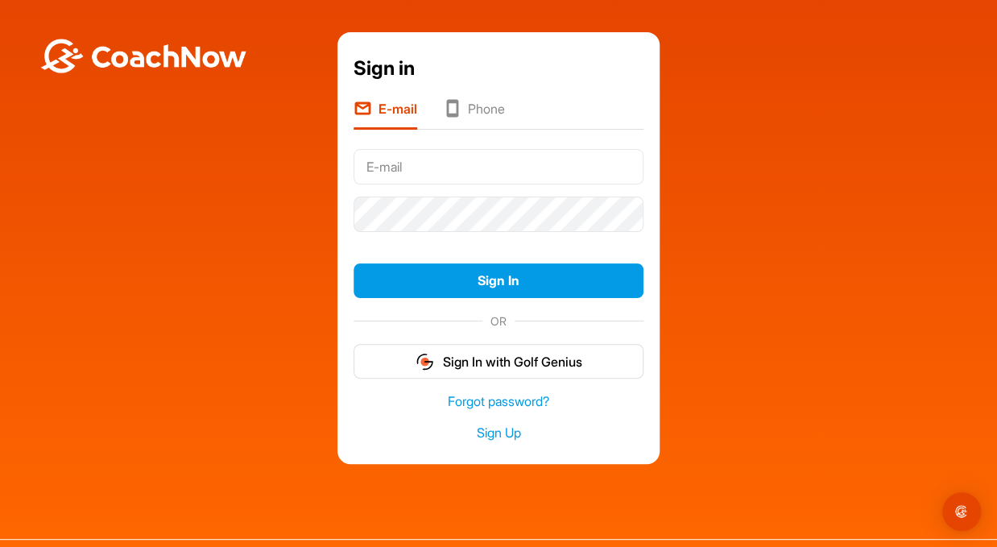
type input "[PERSON_NAME][EMAIL_ADDRESS][DOMAIN_NAME]"
